Goal: Task Accomplishment & Management: Complete application form

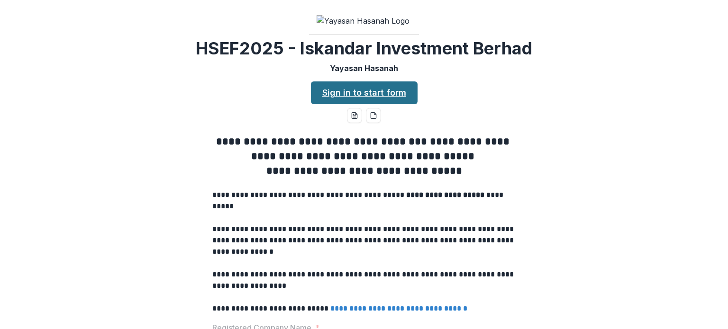
click at [375, 104] on link "Sign in to start form" at bounding box center [364, 93] width 107 height 23
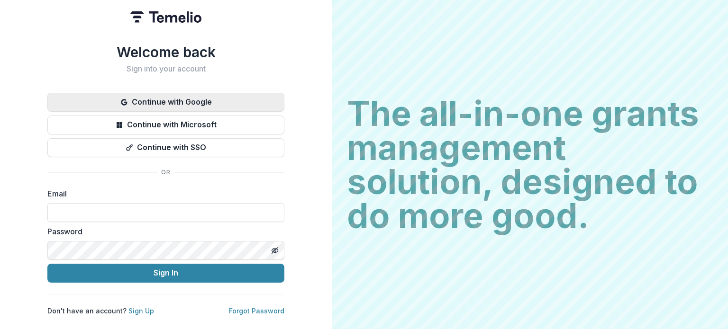
click at [181, 98] on button "Continue with Google" at bounding box center [165, 102] width 237 height 19
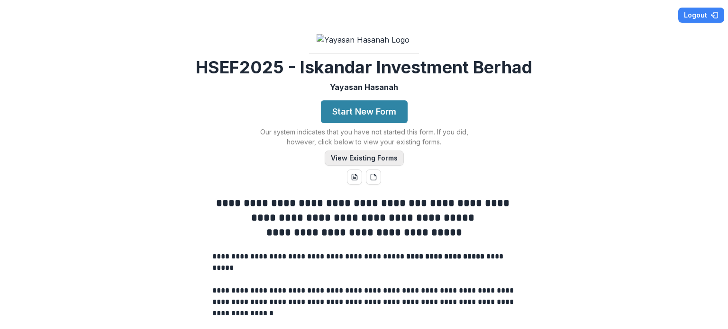
click at [364, 166] on button "View Existing Forms" at bounding box center [364, 158] width 79 height 15
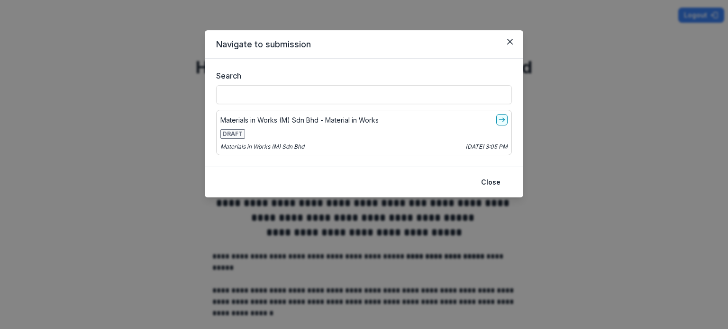
click at [406, 125] on div "Materials in Works (M) Sdn Bhd - Material in Works" at bounding box center [363, 119] width 287 height 11
click at [329, 117] on p "Materials in Works (M) Sdn Bhd - Material in Works" at bounding box center [299, 120] width 158 height 10
click at [500, 121] on icon "go-to" at bounding box center [502, 120] width 8 height 8
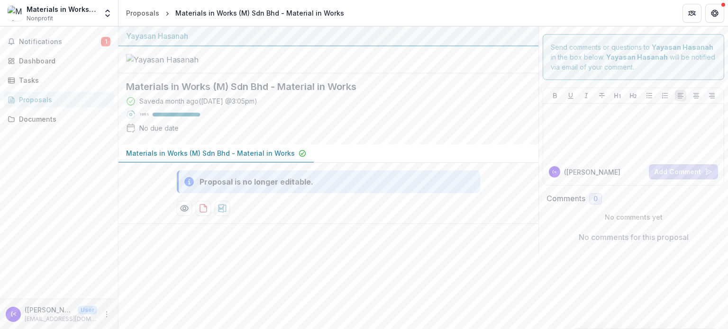
click at [314, 193] on div "Proposal is no longer editable." at bounding box center [328, 182] width 303 height 23
click at [183, 216] on button "Preview 4c79f718-7e72-448c-8257-29e47a3879c3-0.pdf" at bounding box center [184, 208] width 15 height 15
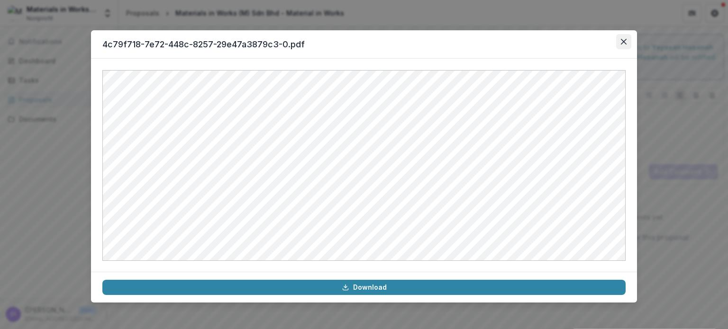
click at [623, 39] on icon "Close" at bounding box center [624, 42] width 6 height 6
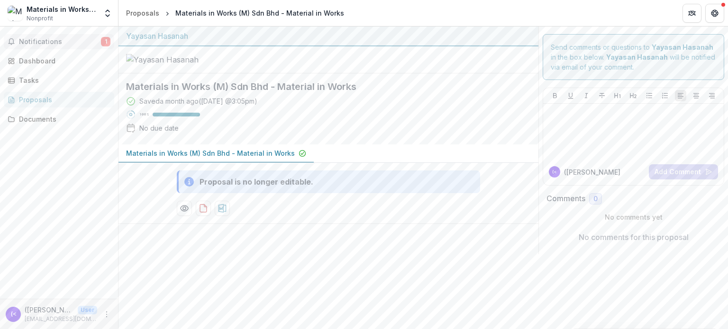
click at [54, 44] on span "Notifications" at bounding box center [60, 42] width 82 height 8
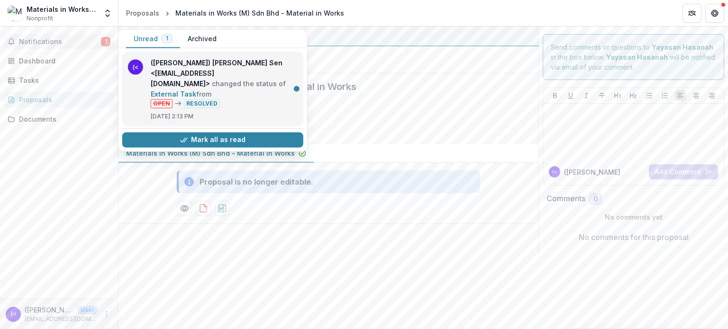
click at [196, 94] on link "External Task" at bounding box center [173, 94] width 45 height 8
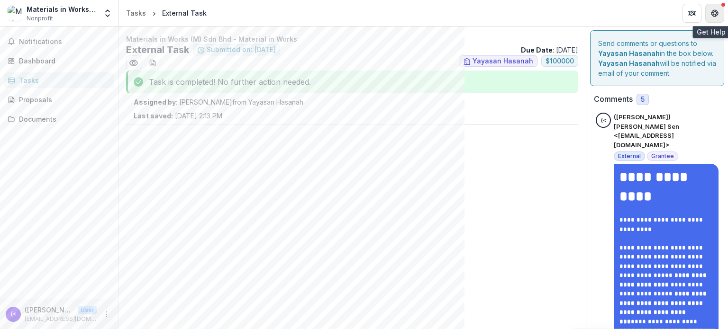
click at [718, 13] on button "Get Help" at bounding box center [714, 13] width 19 height 19
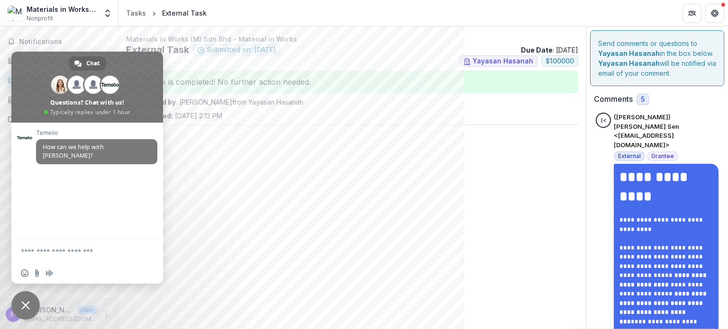
click at [27, 304] on span "Close chat" at bounding box center [25, 305] width 9 height 9
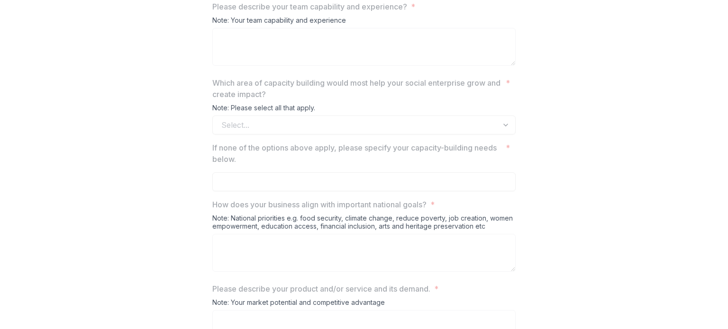
scroll to position [1422, 0]
